Goal: Use online tool/utility: Utilize a website feature to perform a specific function

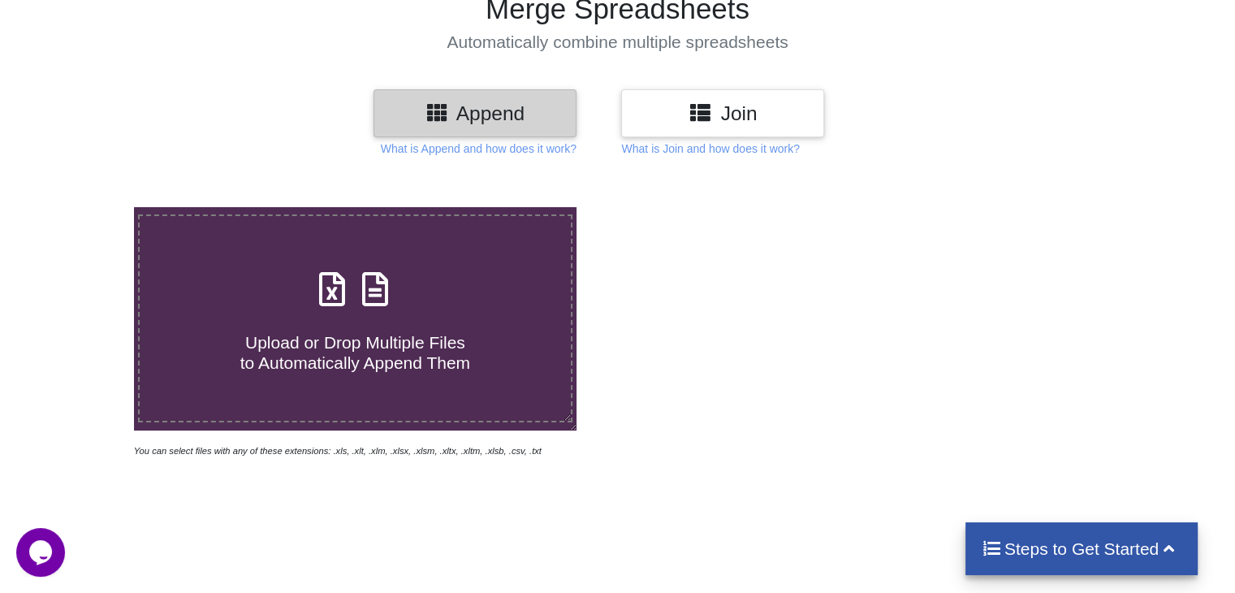
scroll to position [162, 0]
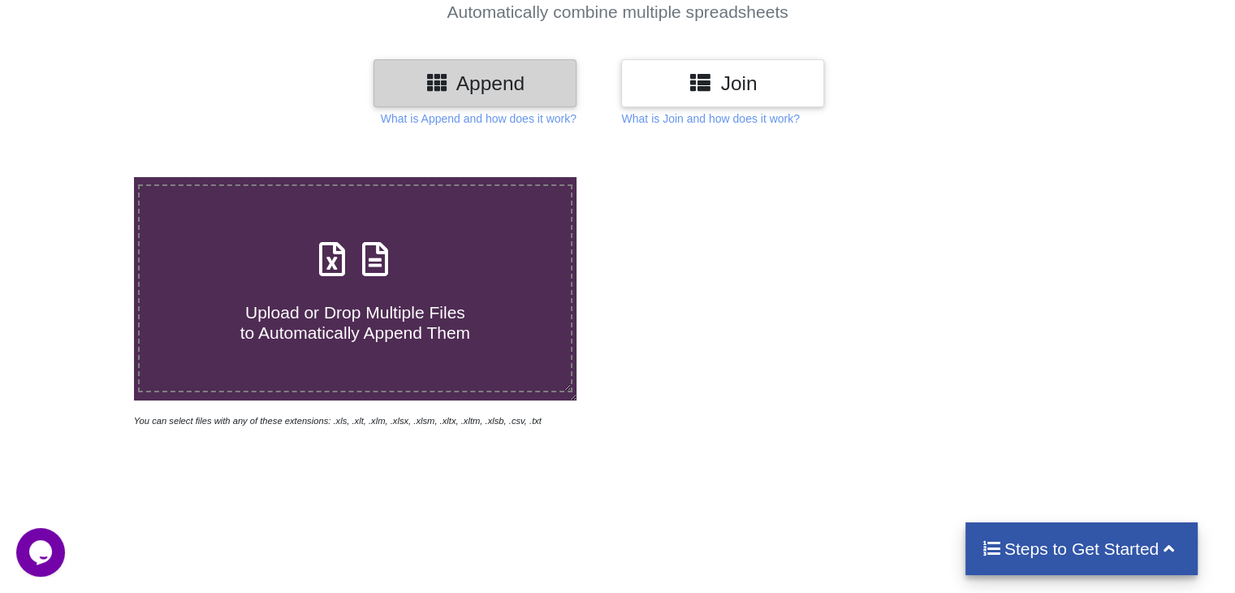
click at [344, 309] on span "Upload or Drop Multiple Files to Automatically Append Them" at bounding box center [355, 322] width 230 height 39
click at [84, 177] on input "Upload or Drop Multiple Files to Automatically Append Them" at bounding box center [84, 177] width 0 height 0
type input "C:\fakepath\012025_27ACHPS7825C1ZF_GSTR2B_05102025.xlsx"
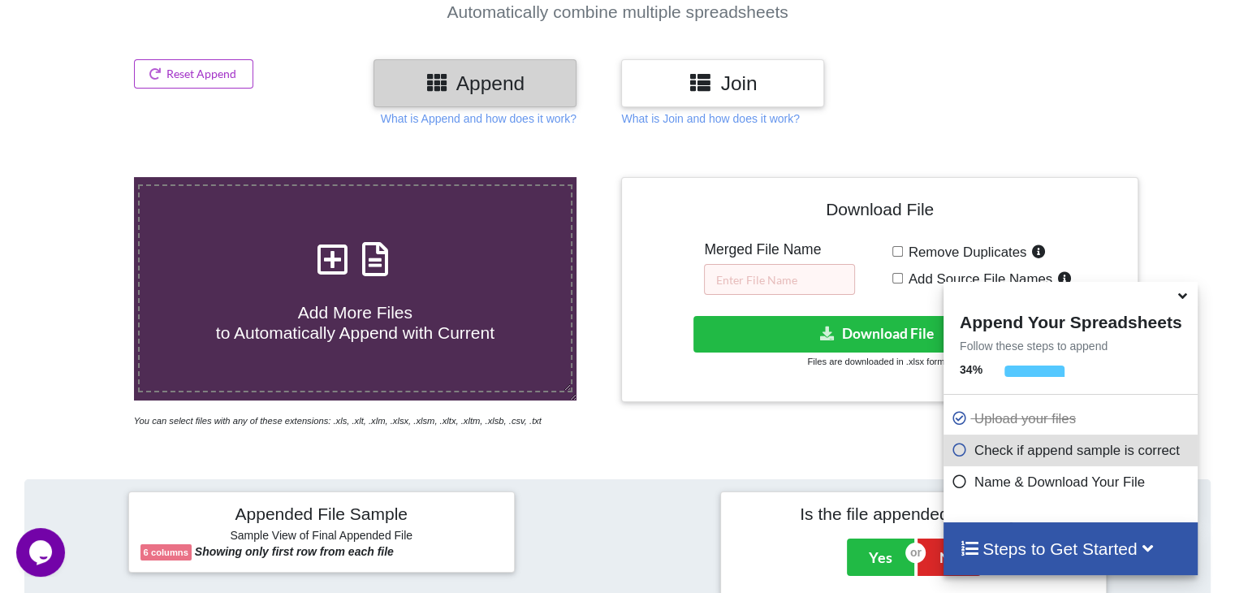
scroll to position [641, 0]
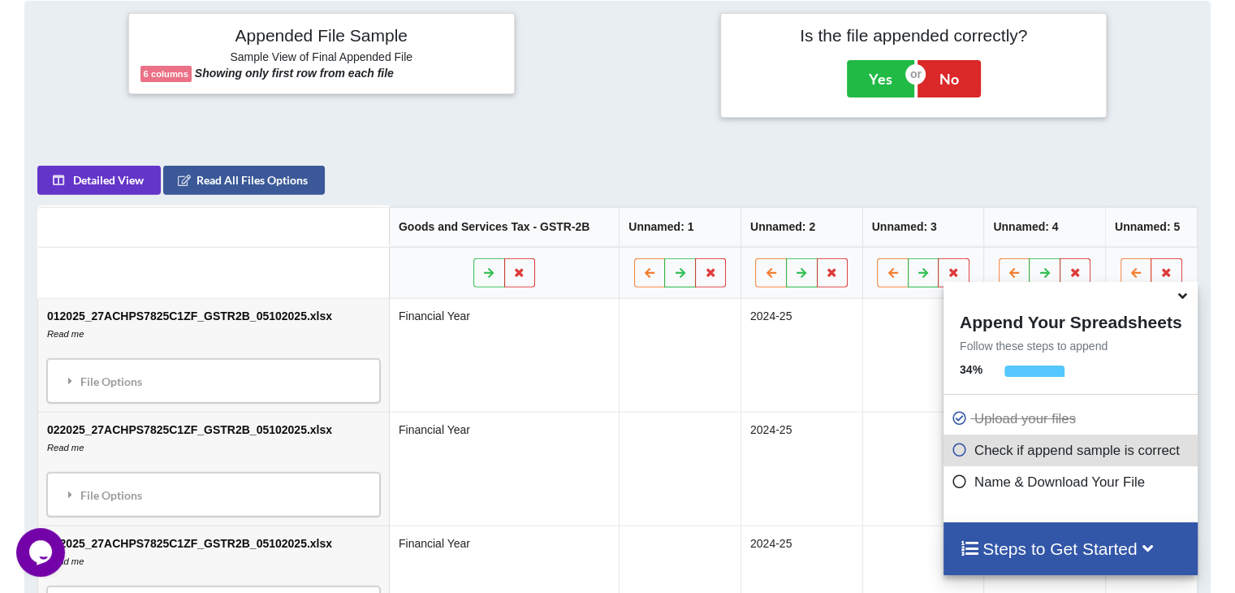
click at [1188, 301] on icon at bounding box center [1182, 293] width 17 height 15
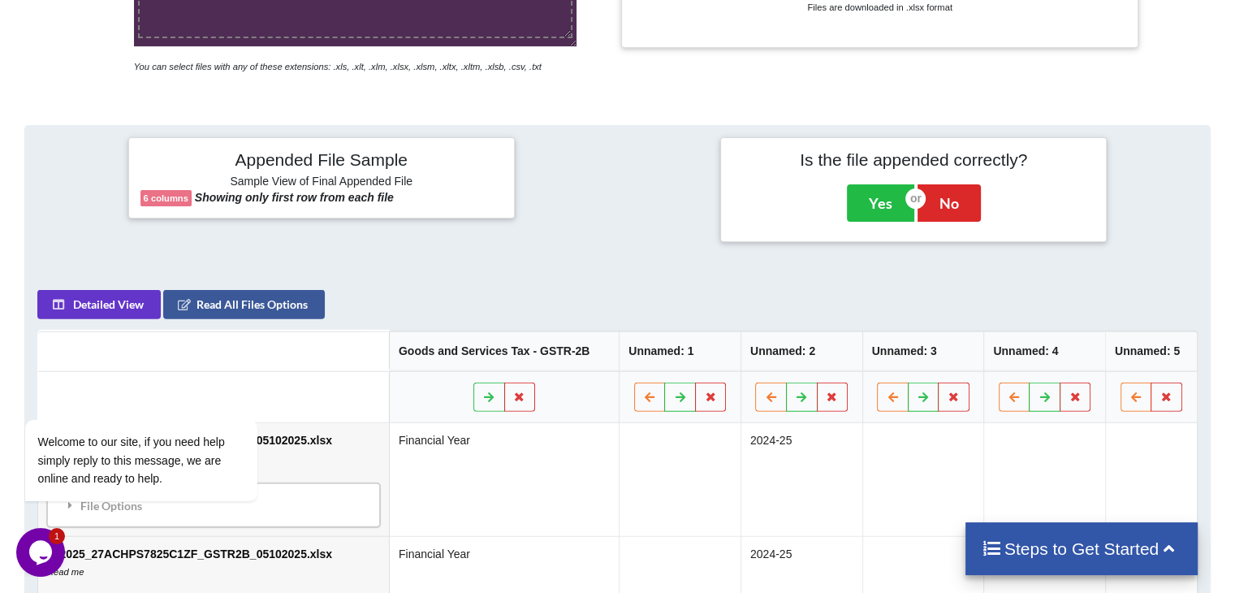
scroll to position [276, 0]
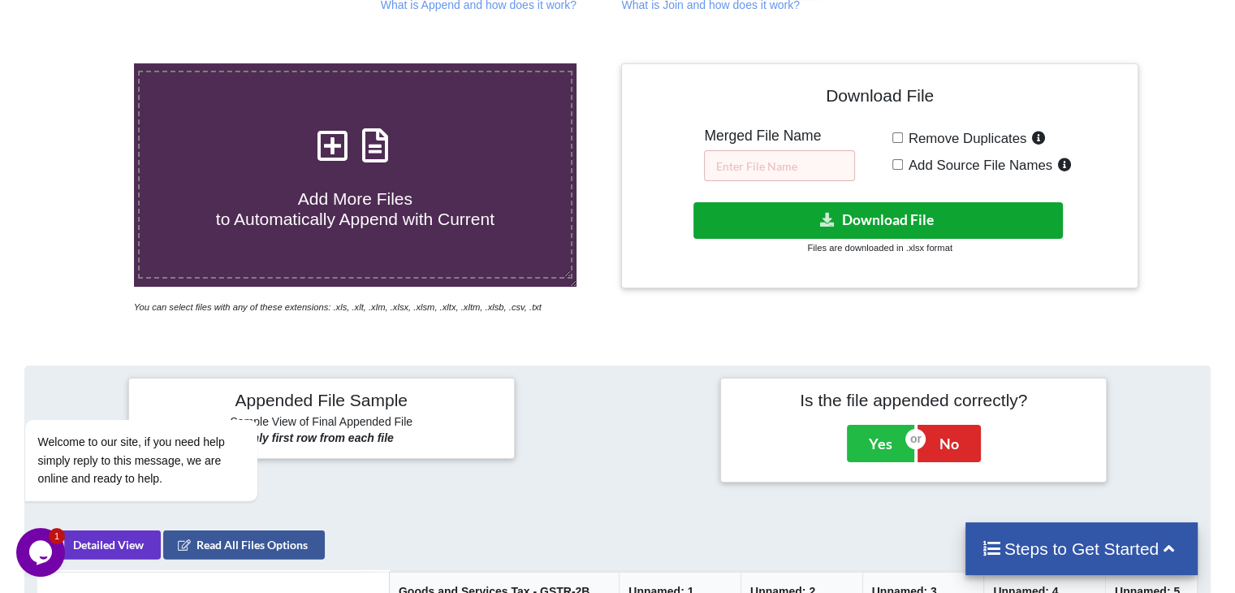
click at [827, 214] on icon at bounding box center [828, 219] width 17 height 12
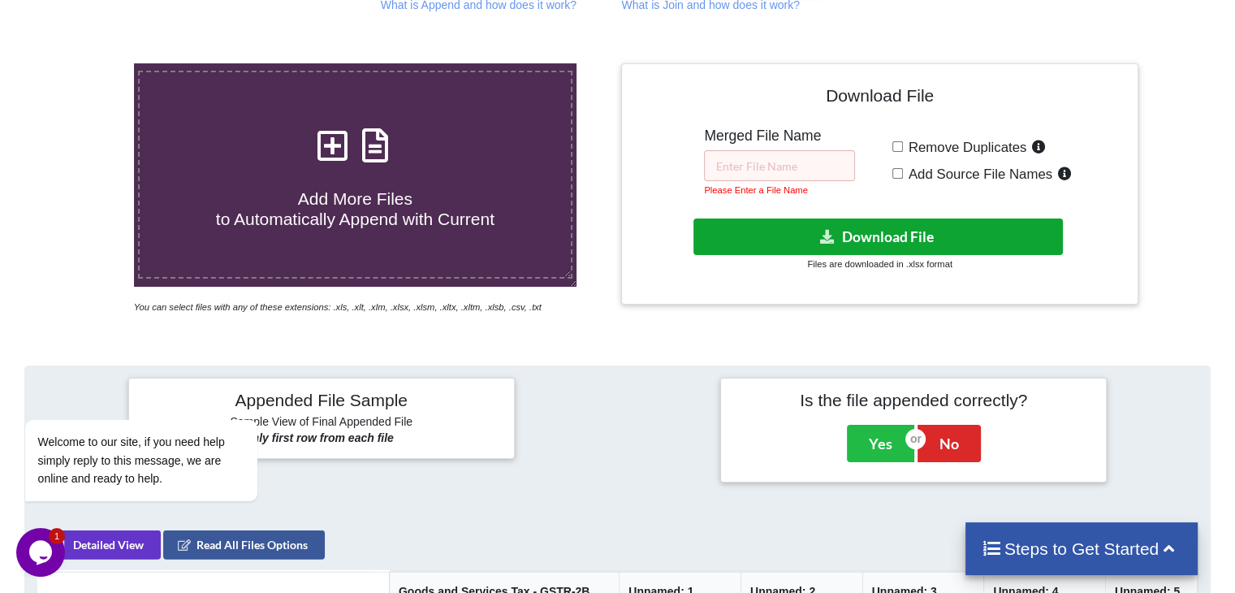
click at [827, 230] on icon at bounding box center [828, 236] width 17 height 12
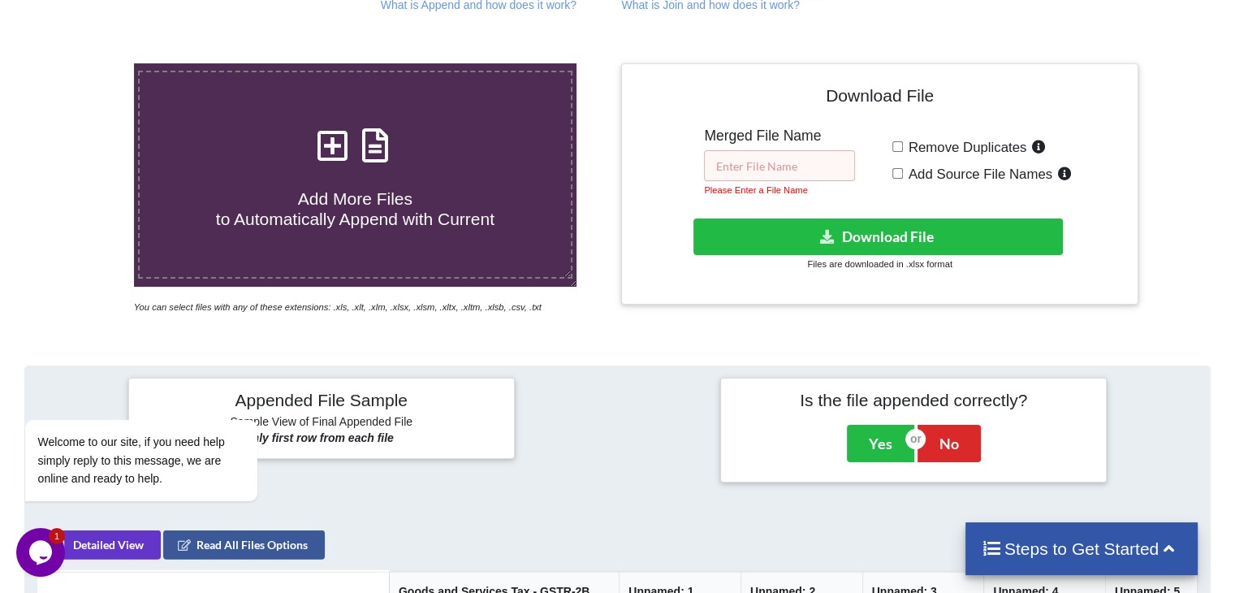
click at [735, 160] on input "text" at bounding box center [779, 165] width 151 height 31
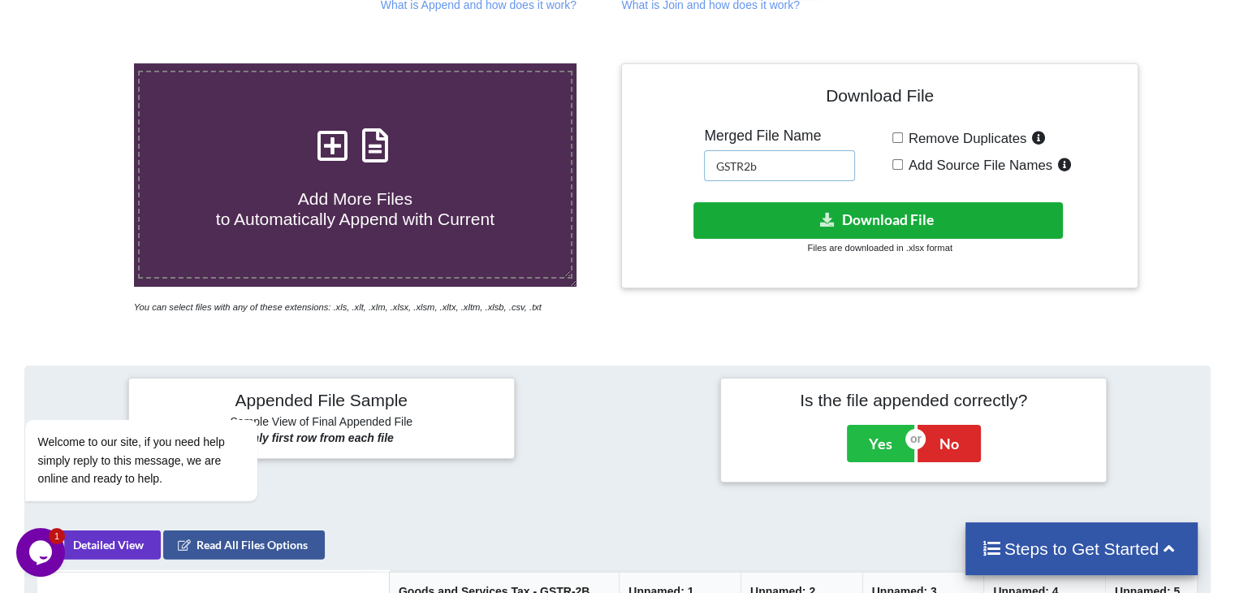
type input "GSTR2b"
click at [858, 214] on button "Download File" at bounding box center [879, 220] width 370 height 37
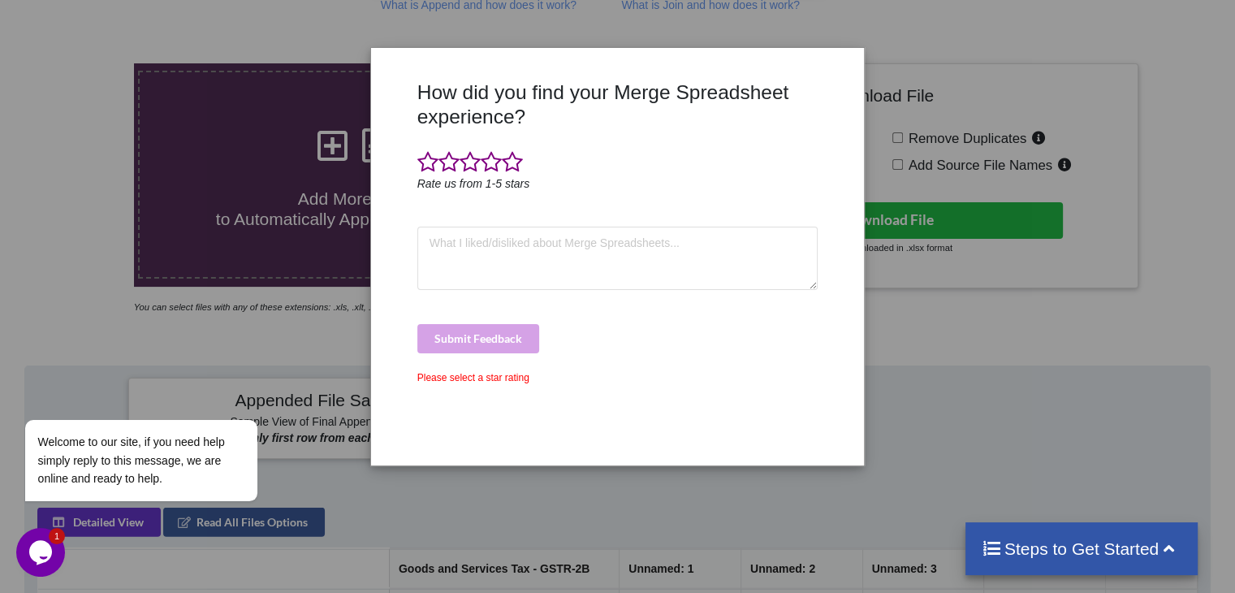
click at [1105, 422] on div "How did you find your Merge Spreadsheet experience? Rate us from 1-5 stars Subm…" at bounding box center [617, 296] width 1235 height 593
